Goal: Information Seeking & Learning: Learn about a topic

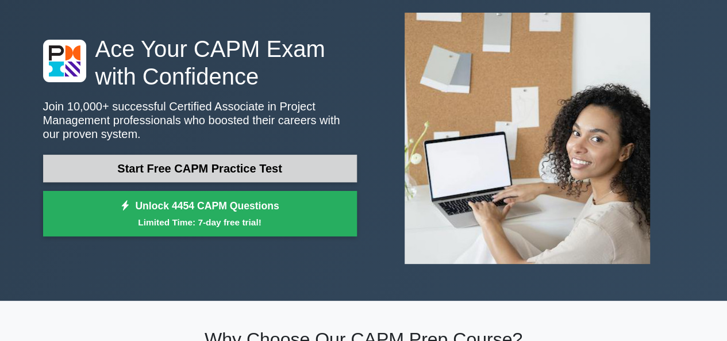
click at [250, 167] on link "Start Free CAPM Practice Test" at bounding box center [200, 169] width 314 height 28
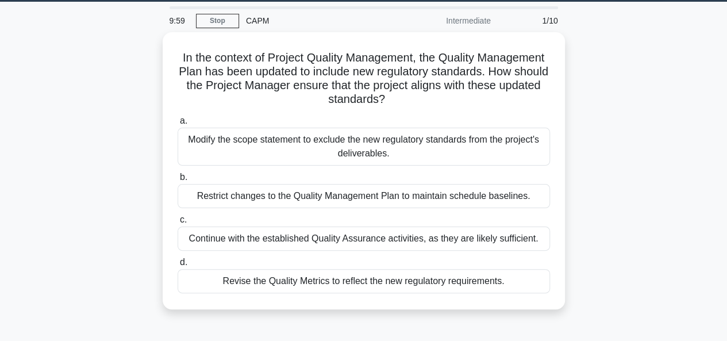
scroll to position [37, 0]
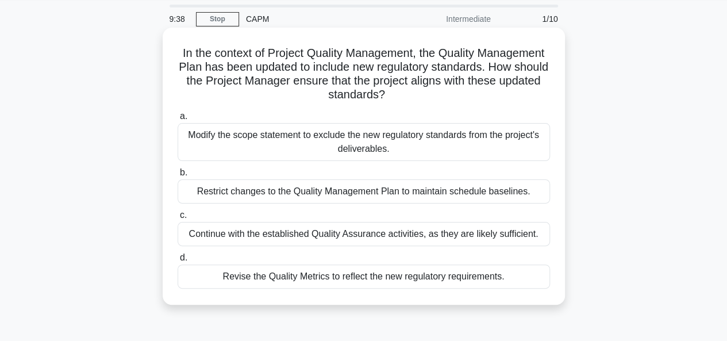
click at [300, 276] on div "Revise the Quality Metrics to reflect the new regulatory requirements." at bounding box center [364, 276] width 373 height 24
click at [178, 262] on input "d. Revise the Quality Metrics to reflect the new regulatory requirements." at bounding box center [178, 257] width 0 height 7
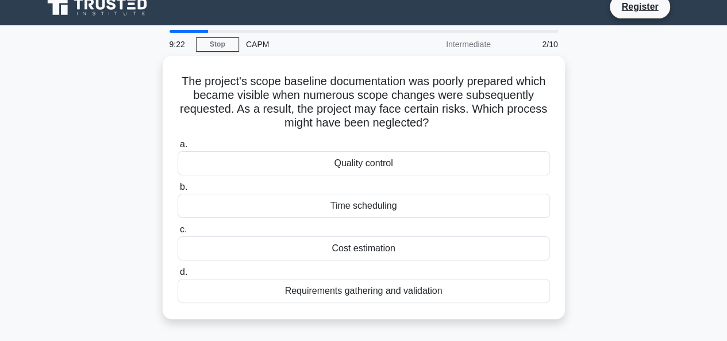
scroll to position [12, 0]
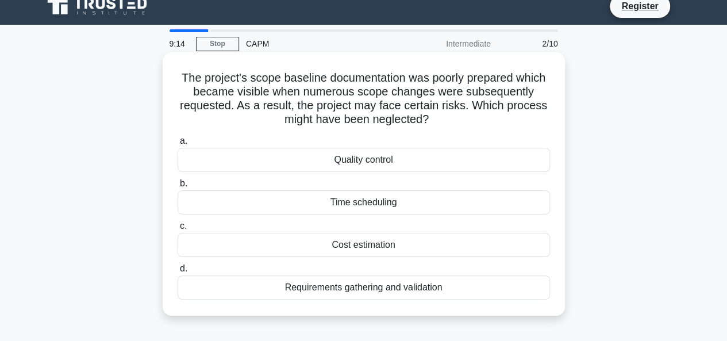
click at [356, 290] on div "Requirements gathering and validation" at bounding box center [364, 287] width 373 height 24
click at [178, 273] on input "d. Requirements gathering and validation" at bounding box center [178, 268] width 0 height 7
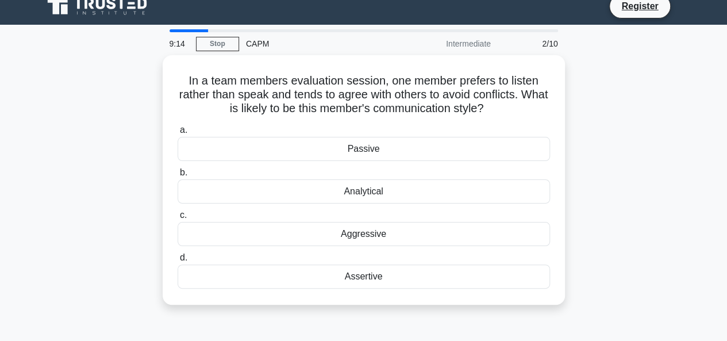
scroll to position [0, 0]
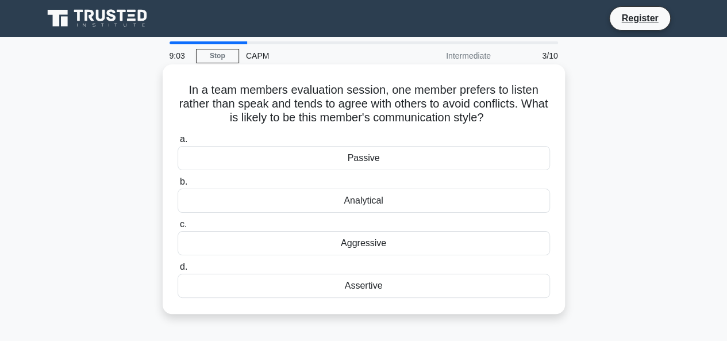
click at [378, 164] on div "Passive" at bounding box center [364, 158] width 373 height 24
click at [178, 143] on input "a. Passive" at bounding box center [178, 139] width 0 height 7
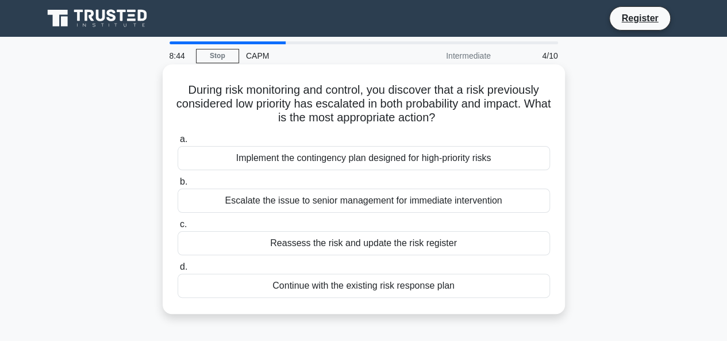
click at [376, 245] on div "Reassess the risk and update the risk register" at bounding box center [364, 243] width 373 height 24
click at [178, 228] on input "c. Reassess the risk and update the risk register" at bounding box center [178, 224] width 0 height 7
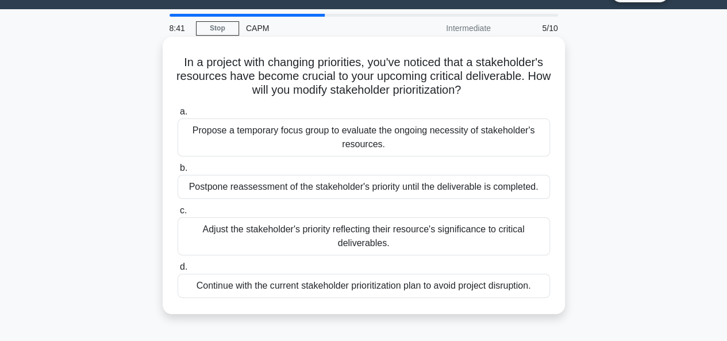
scroll to position [28, 0]
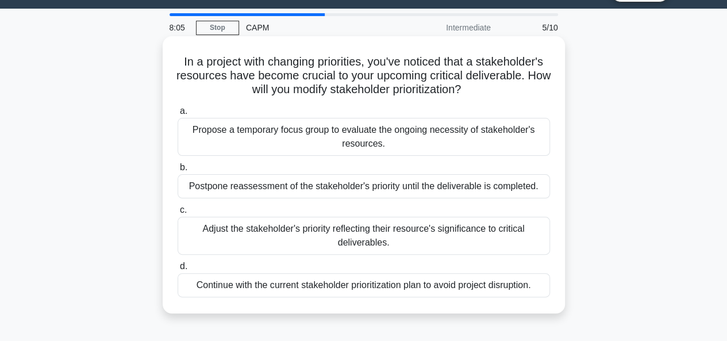
click at [291, 242] on div "Adjust the stakeholder's priority reflecting their resource's significance to c…" at bounding box center [364, 236] width 373 height 38
click at [178, 214] on input "c. Adjust the stakeholder's priority reflecting their resource's significance t…" at bounding box center [178, 209] width 0 height 7
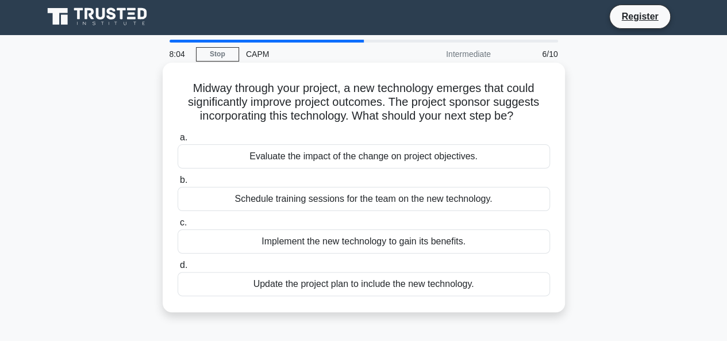
scroll to position [0, 0]
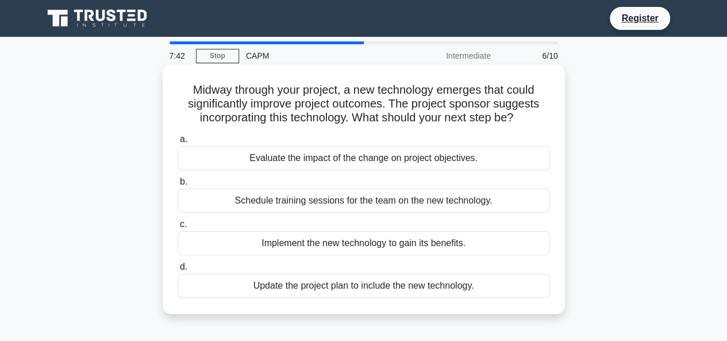
click at [382, 159] on div "Evaluate the impact of the change on project objectives." at bounding box center [364, 158] width 373 height 24
click at [178, 143] on input "a. Evaluate the impact of the change on project objectives." at bounding box center [178, 139] width 0 height 7
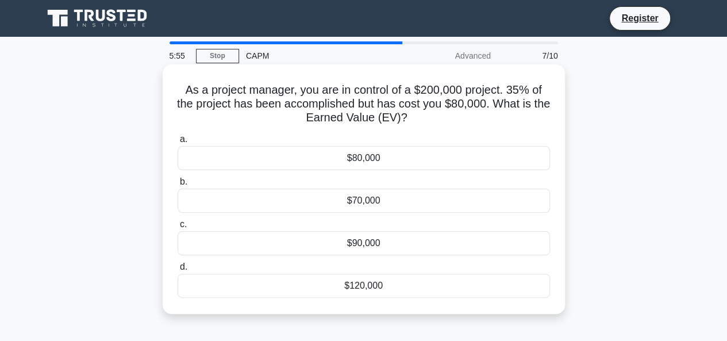
click at [425, 207] on div "$70,000" at bounding box center [364, 201] width 373 height 24
click at [178, 186] on input "b. $70,000" at bounding box center [178, 181] width 0 height 7
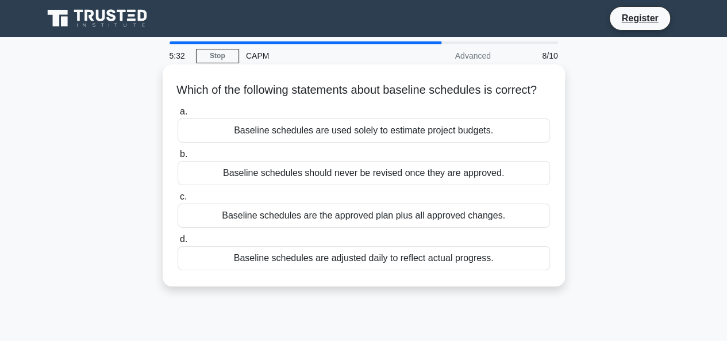
click at [388, 143] on div "Baseline schedules are used solely to estimate project budgets." at bounding box center [364, 130] width 373 height 24
click at [178, 116] on input "a. Baseline schedules are used solely to estimate project budgets." at bounding box center [178, 111] width 0 height 7
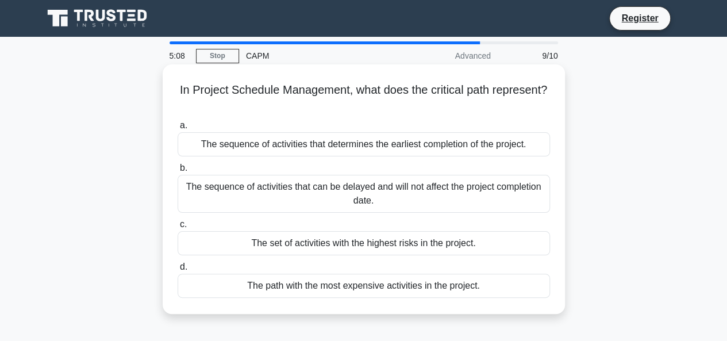
click at [287, 193] on div "The sequence of activities that can be delayed and will not affect the project …" at bounding box center [364, 194] width 373 height 38
click at [178, 172] on input "b. The sequence of activities that can be delayed and will not affect the proje…" at bounding box center [178, 167] width 0 height 7
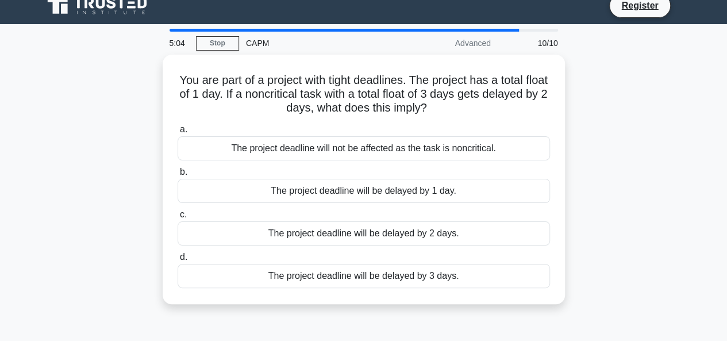
scroll to position [13, 0]
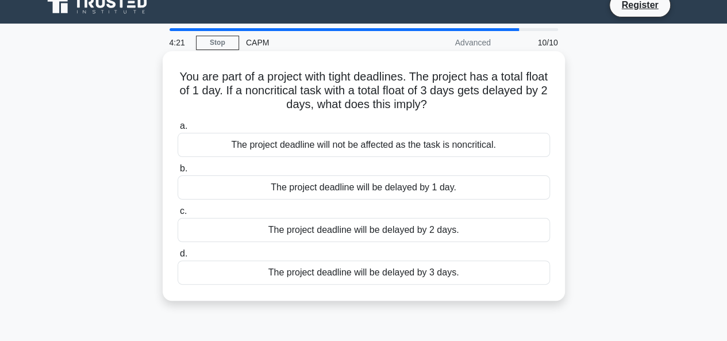
click at [359, 139] on div "The project deadline will not be affected as the task is noncritical." at bounding box center [364, 145] width 373 height 24
click at [178, 130] on input "a. The project deadline will not be affected as the task is noncritical." at bounding box center [178, 125] width 0 height 7
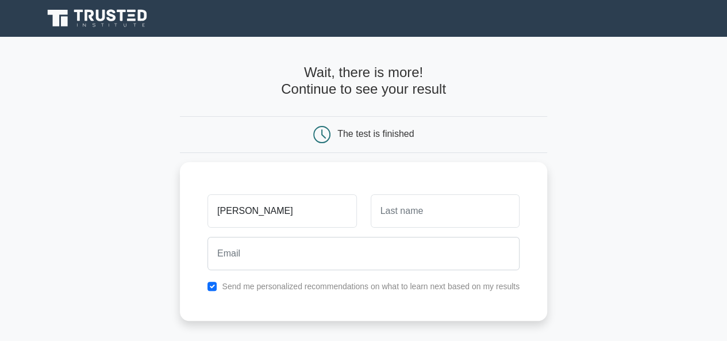
type input "julie"
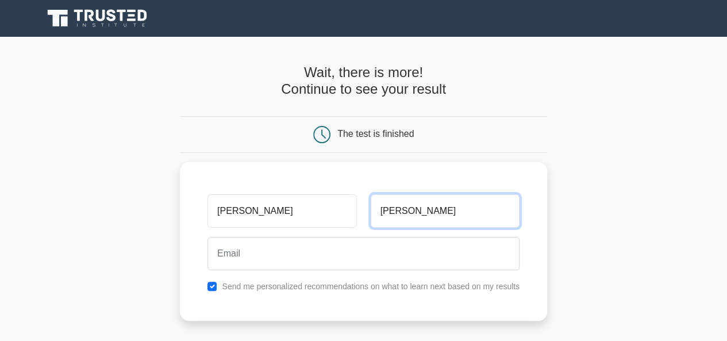
type input "peters"
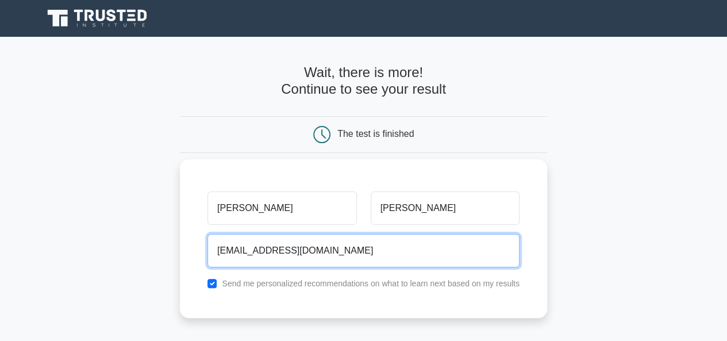
type input "juliemjpeters@gmail.com"
